Goal: Task Accomplishment & Management: Manage account settings

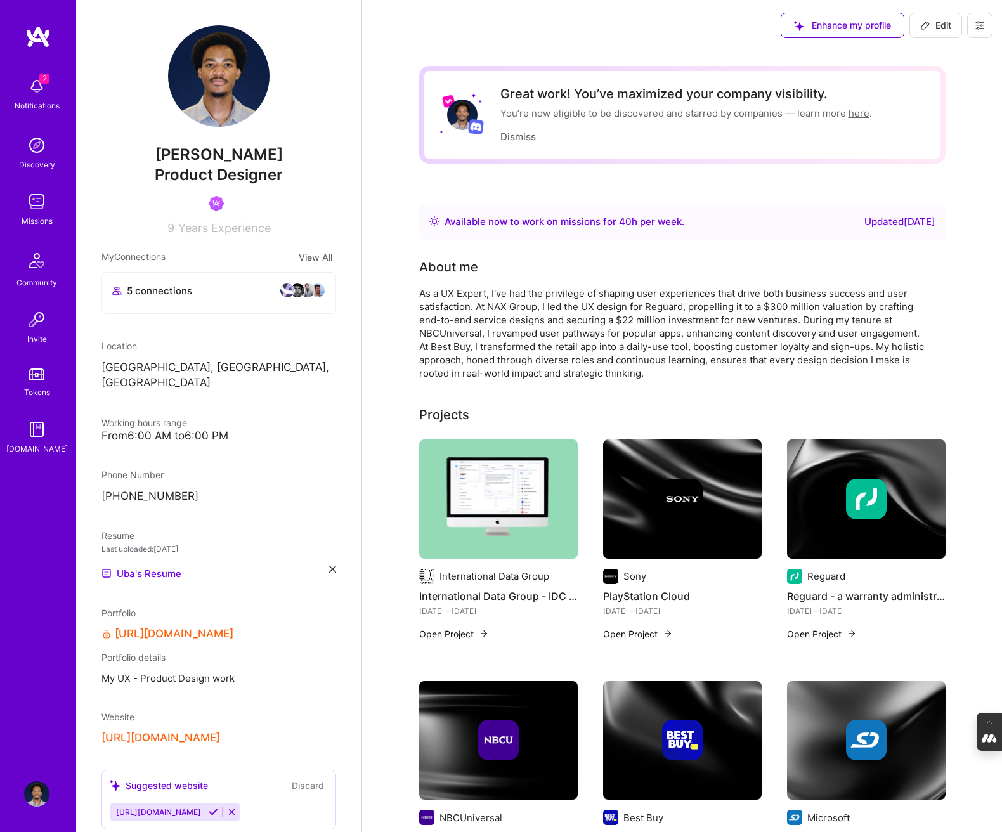
click at [985, 21] on button at bounding box center [979, 25] width 25 height 25
click at [946, 112] on button "Log Out" at bounding box center [944, 119] width 95 height 32
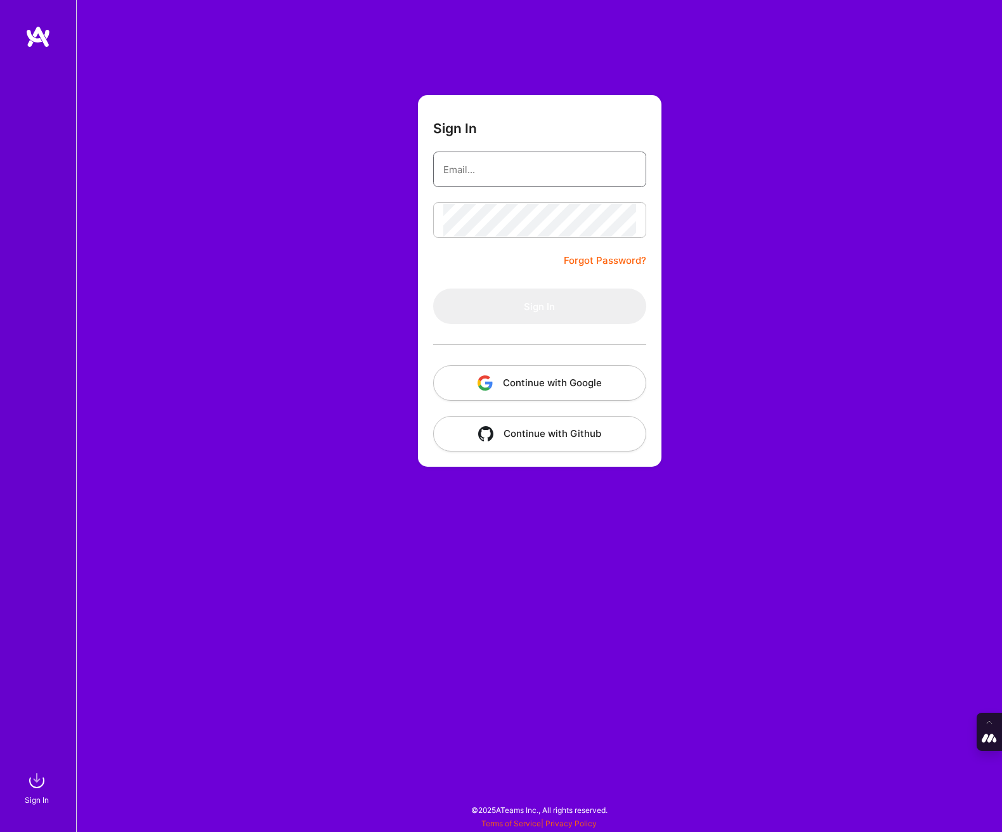
click at [543, 171] on input "email" at bounding box center [539, 169] width 193 height 32
type input "tanya@a.team"
click at [557, 401] on form "Sign In tanya@a.team Forgot Password? Sign In Continue with Google Continue wit…" at bounding box center [539, 281] width 243 height 372
click at [559, 390] on button "Continue with Google" at bounding box center [539, 383] width 213 height 36
